Goal: Task Accomplishment & Management: Use online tool/utility

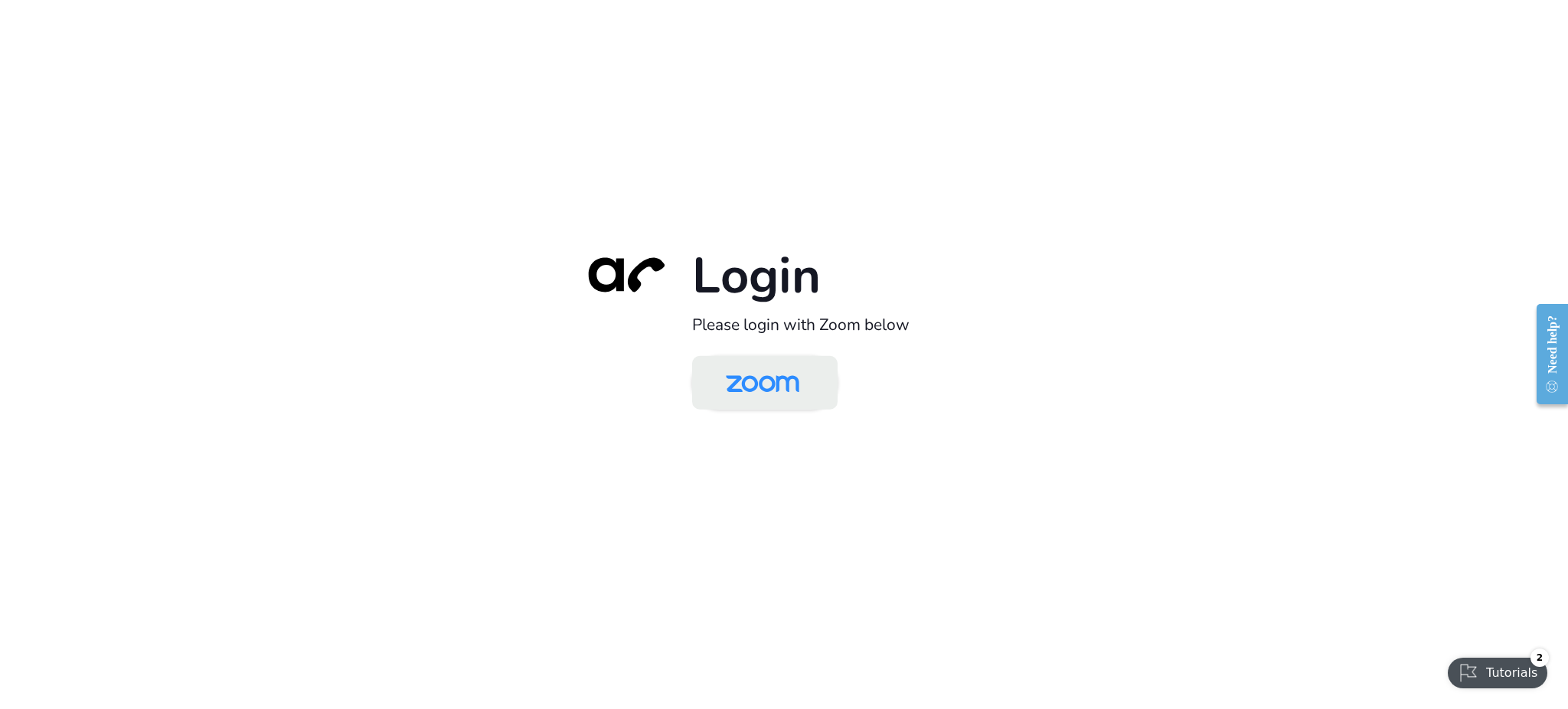
click at [730, 371] on img at bounding box center [763, 383] width 105 height 50
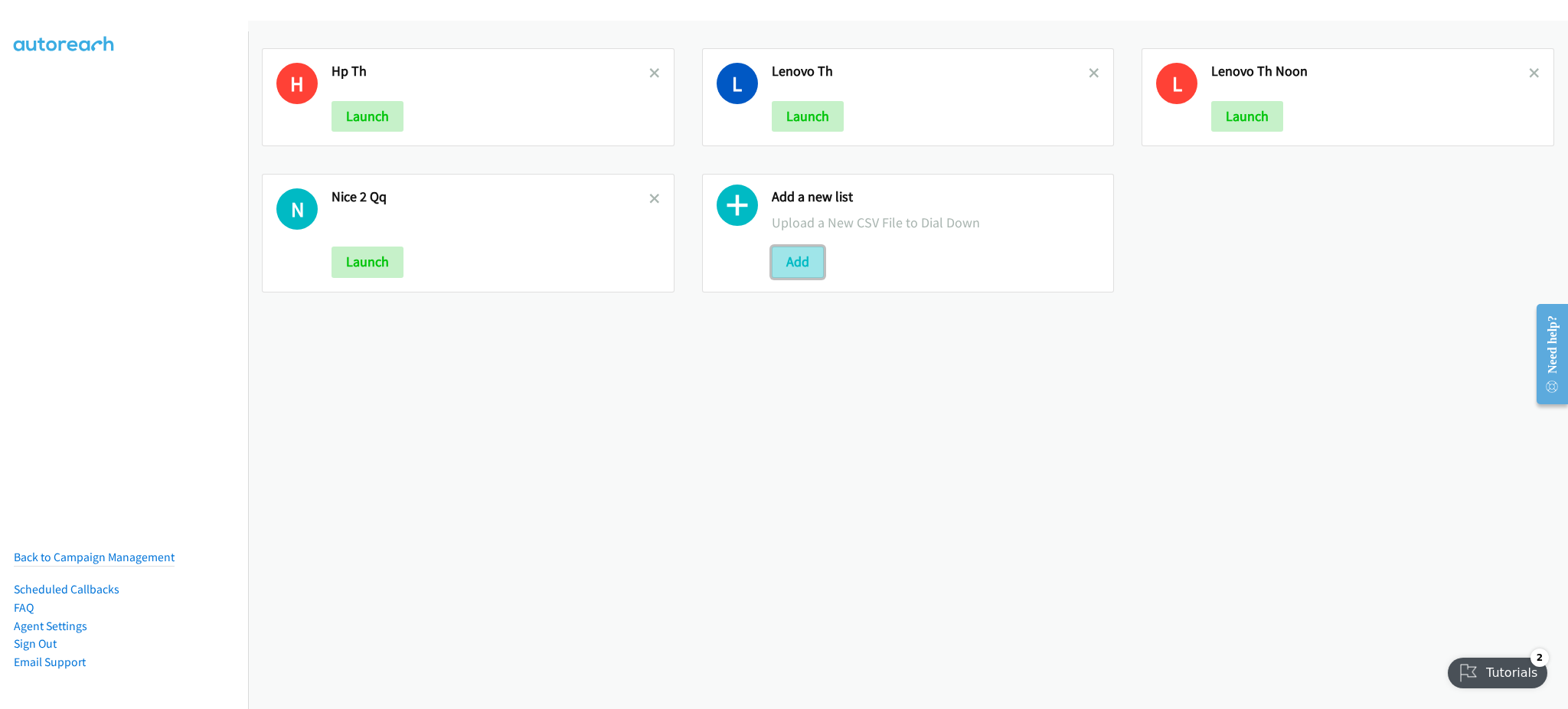
click at [786, 255] on button "Add" at bounding box center [797, 262] width 52 height 31
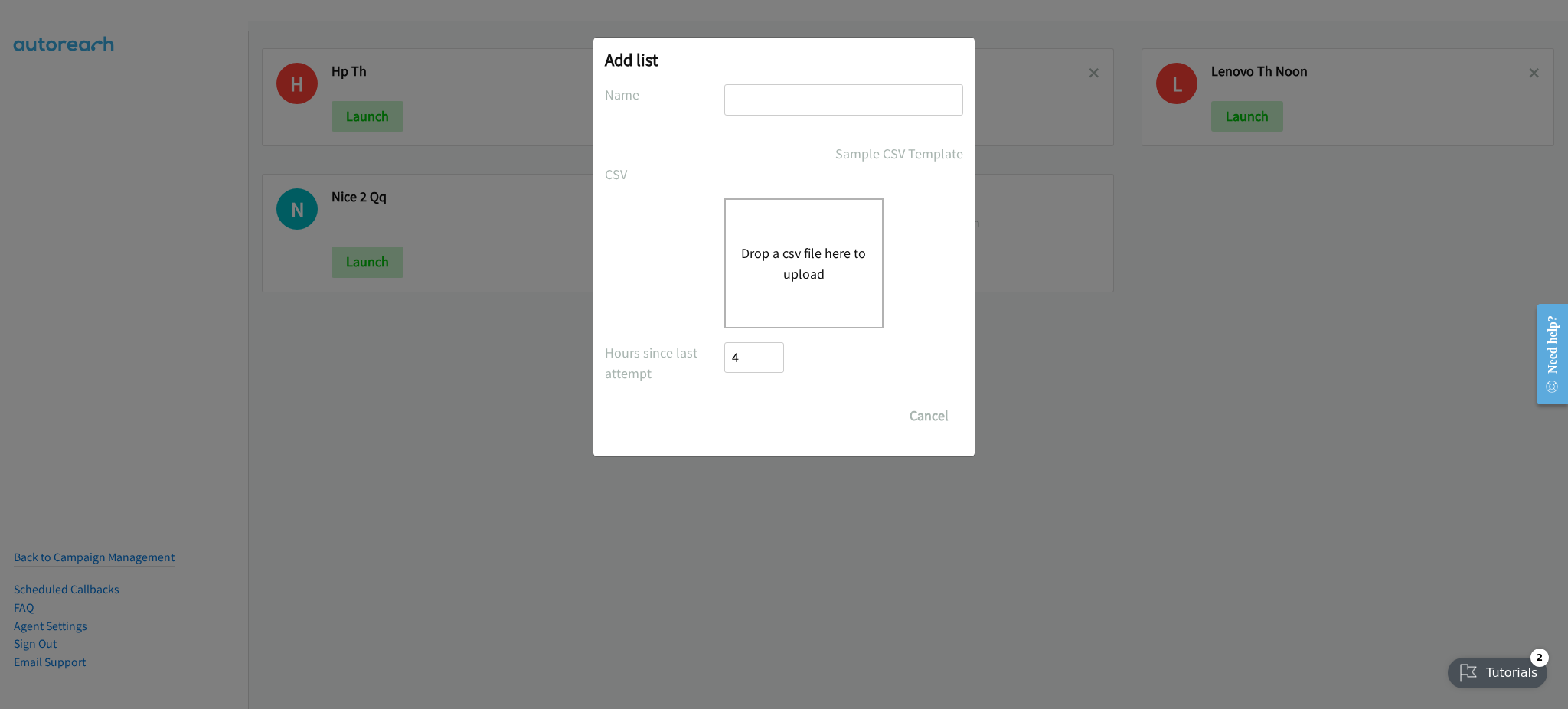
click at [770, 96] on input "text" at bounding box center [843, 100] width 239 height 32
type input "Lenovo TH 26.9 - morning"
click at [819, 274] on button "Drop a csv file here to upload" at bounding box center [804, 263] width 125 height 42
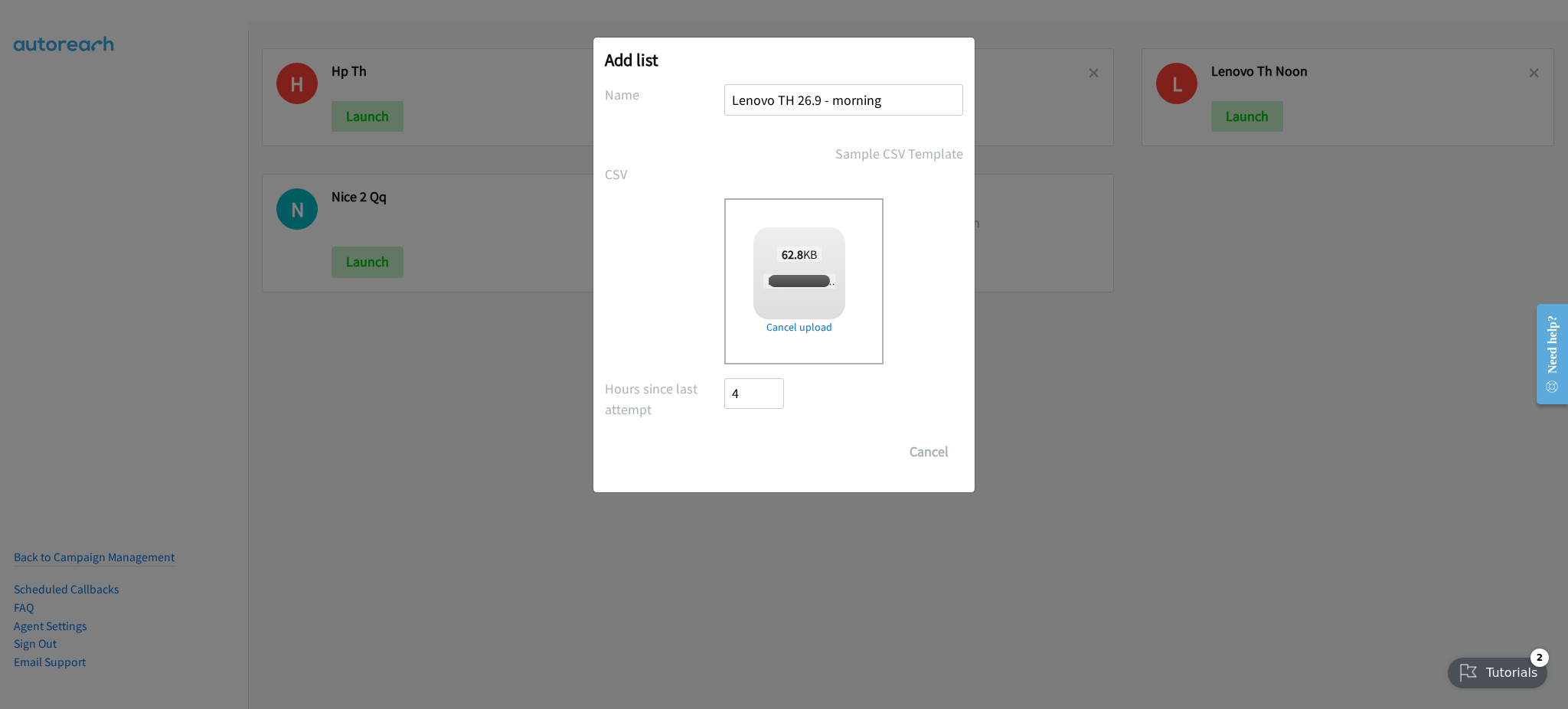
checkbox input "true"
click at [773, 444] on input "Save List" at bounding box center [764, 452] width 81 height 31
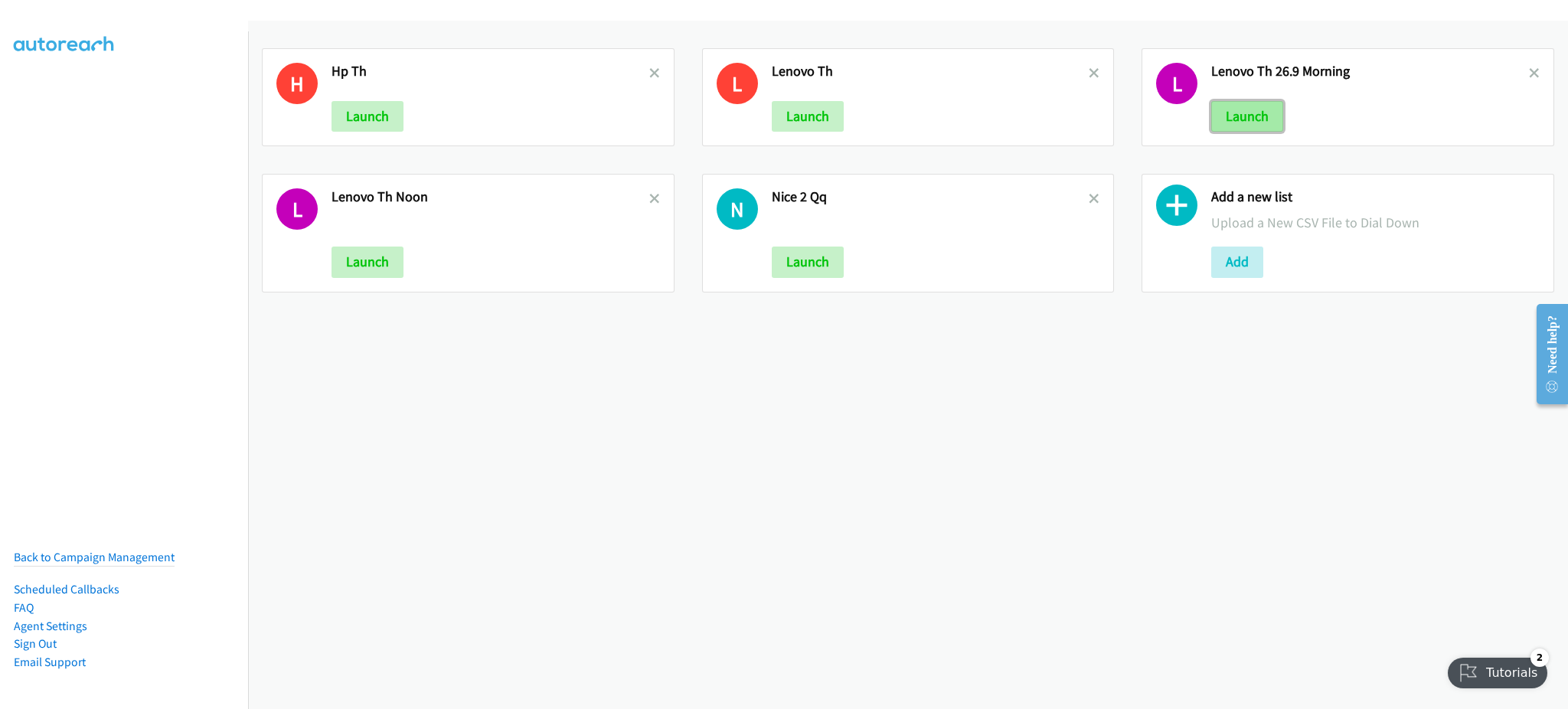
click at [1253, 121] on button "Launch" at bounding box center [1247, 116] width 72 height 31
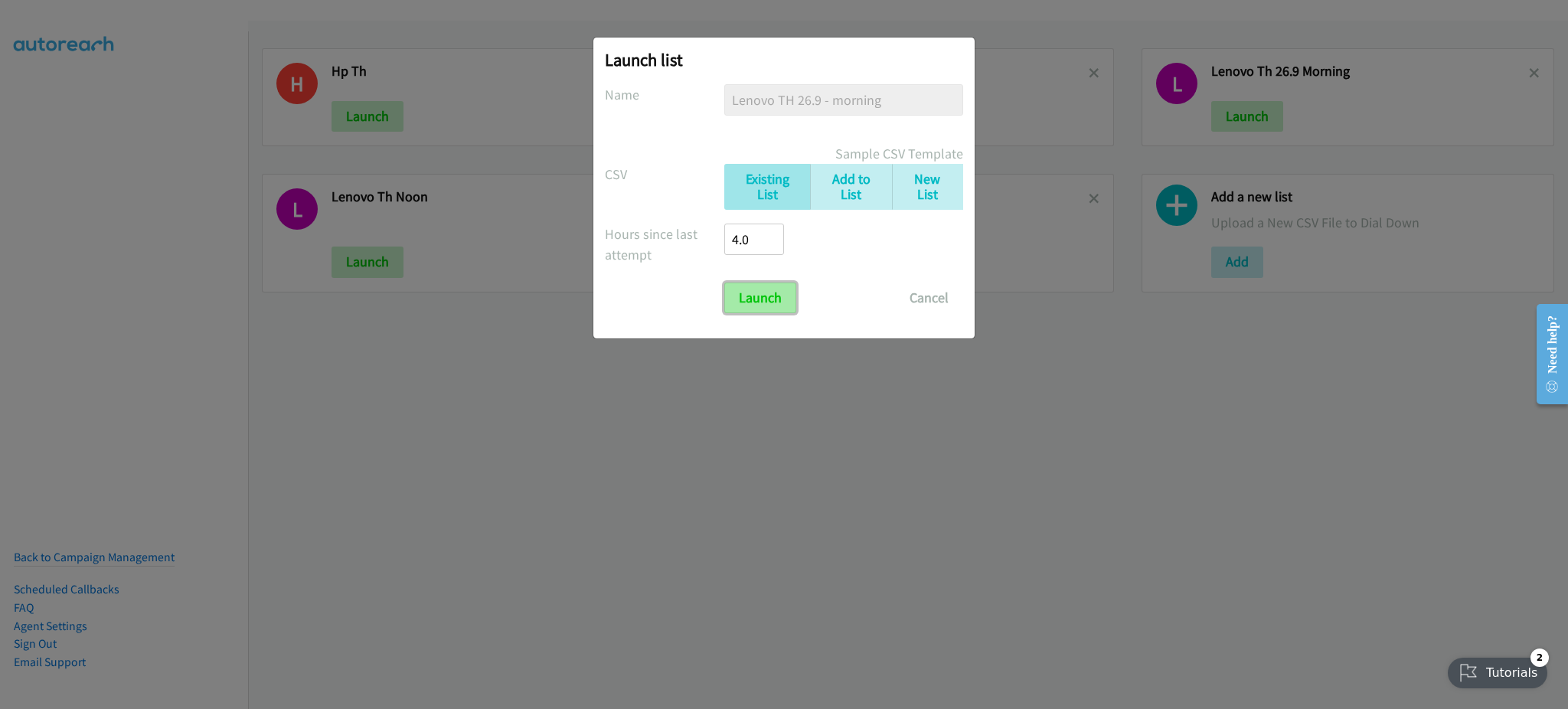
click at [753, 293] on input "Launch" at bounding box center [760, 298] width 72 height 31
